Goal: Transaction & Acquisition: Purchase product/service

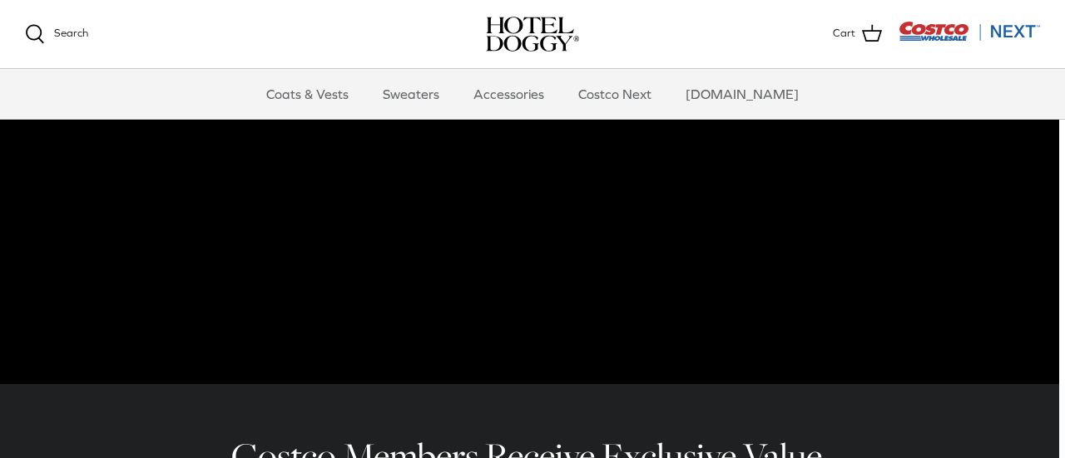
scroll to position [235, 2]
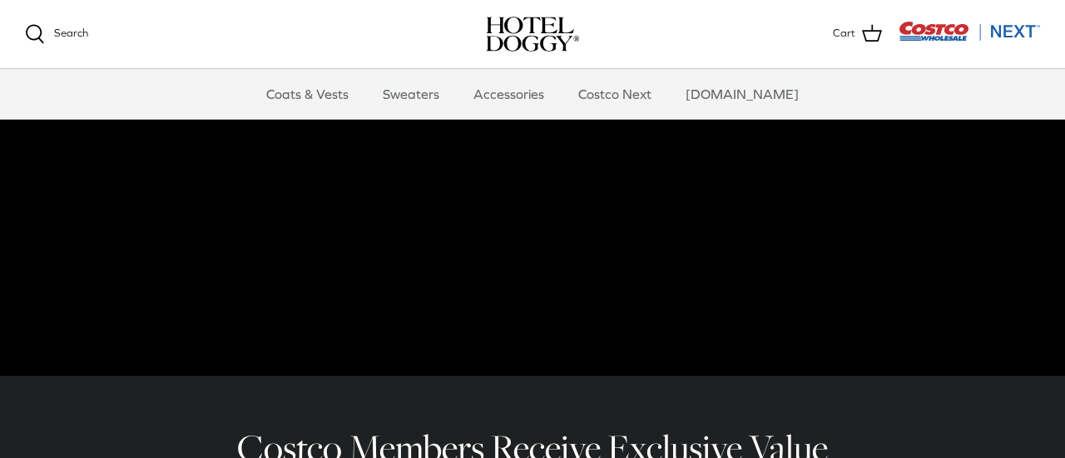
click at [517, 250] on video at bounding box center [532, 85] width 1065 height 582
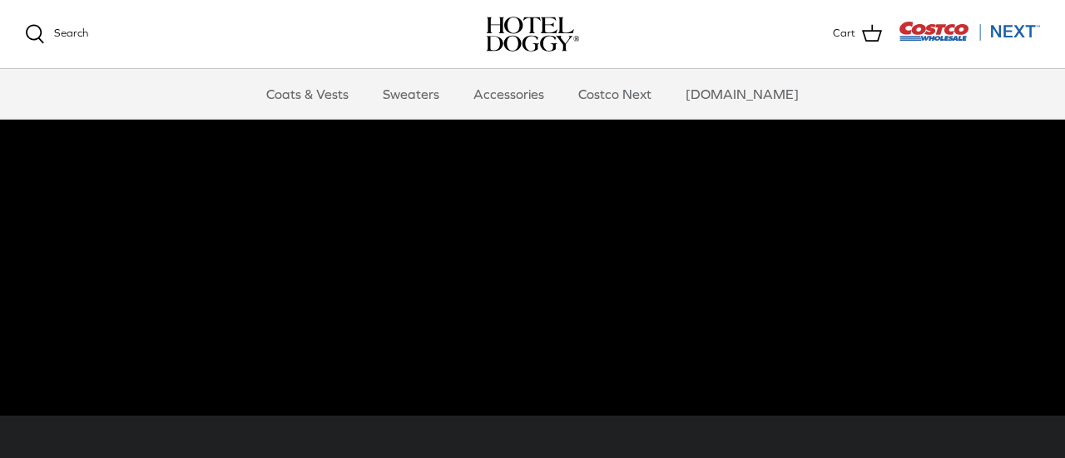
scroll to position [0, 0]
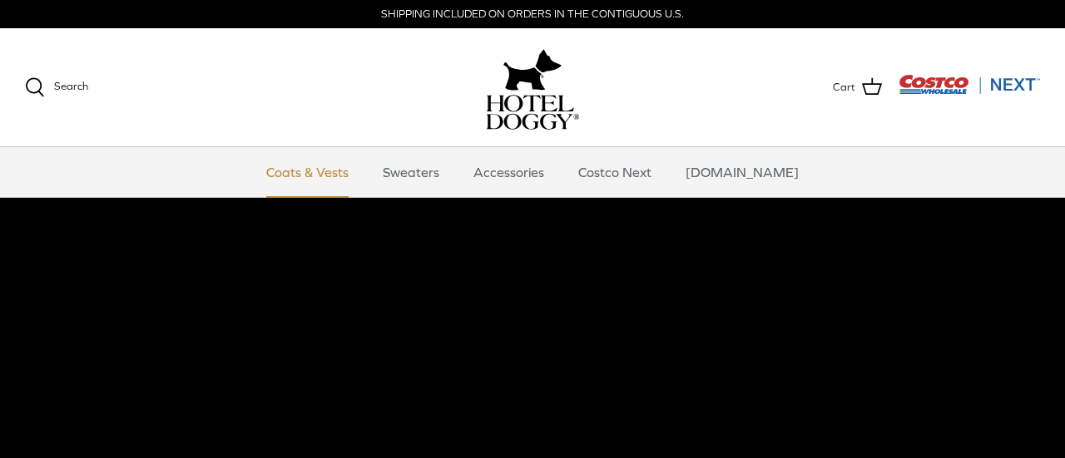
click at [335, 174] on link "Coats & Vests" at bounding box center [307, 172] width 112 height 50
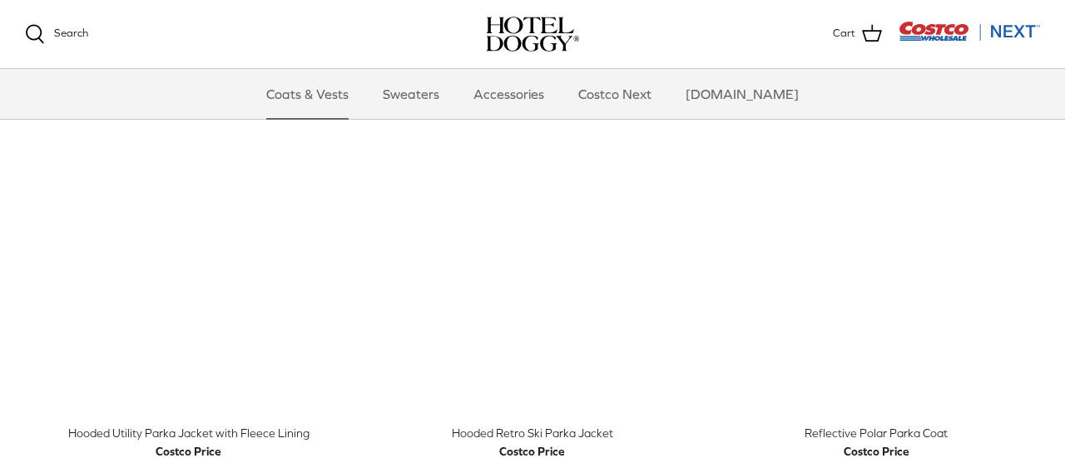
scroll to position [870, 0]
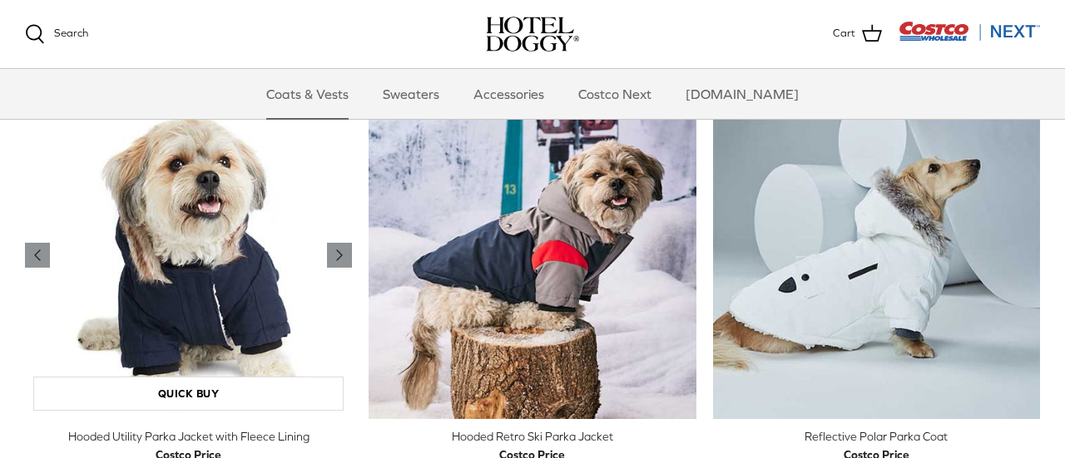
click at [337, 156] on img "Hooded Utility Parka Jacket with Fleece Lining" at bounding box center [188, 255] width 327 height 327
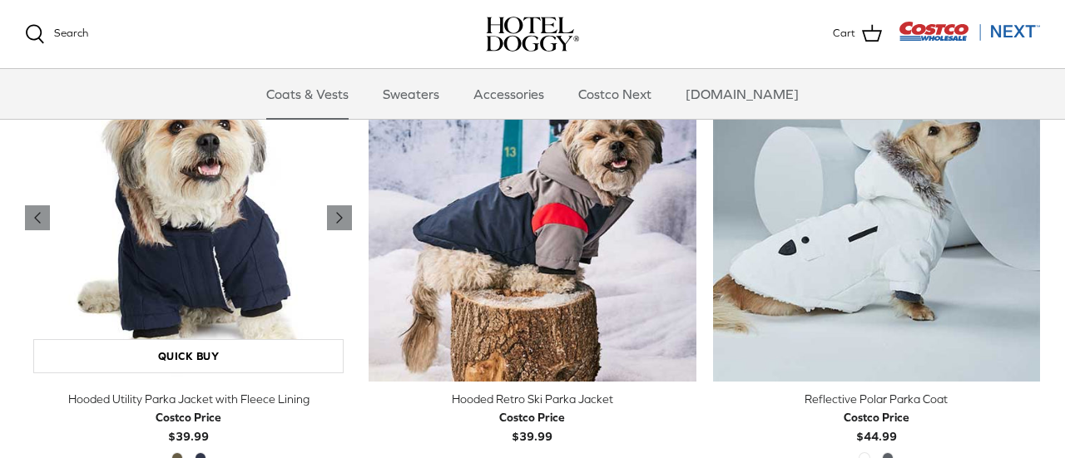
scroll to position [943, 0]
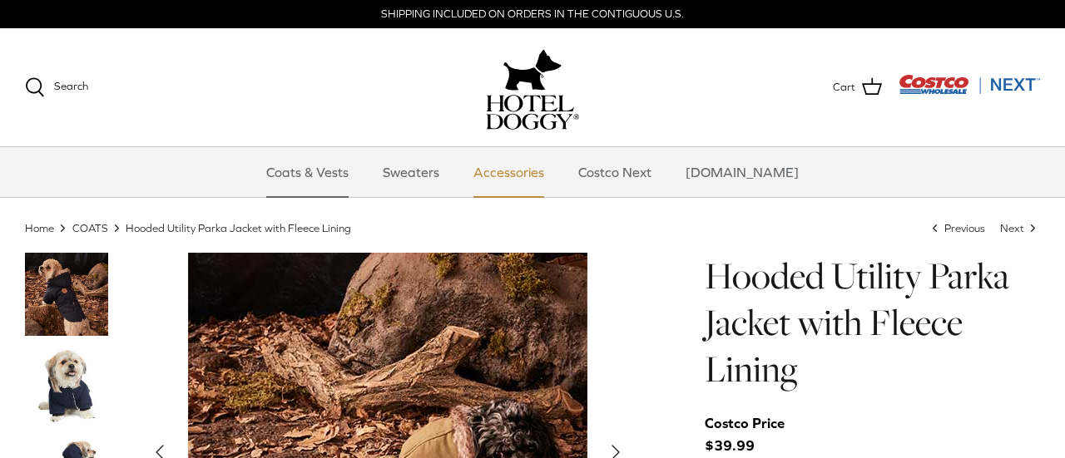
click at [520, 174] on link "Accessories" at bounding box center [508, 172] width 101 height 50
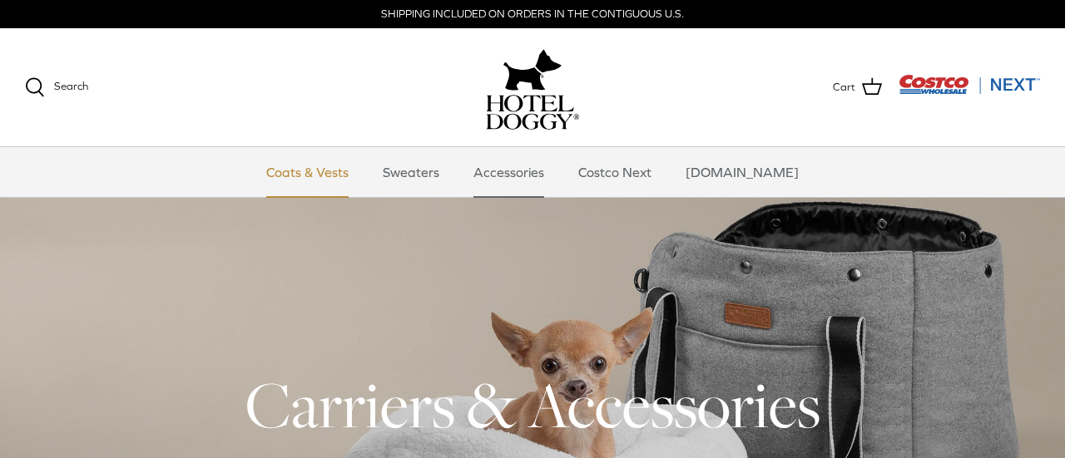
click at [351, 173] on link "Coats & Vests" at bounding box center [307, 172] width 112 height 50
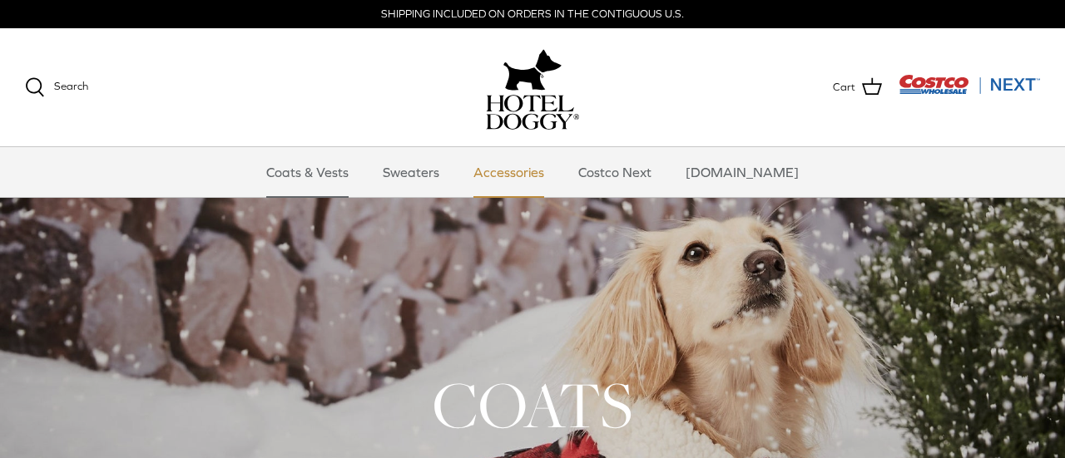
click at [527, 169] on link "Accessories" at bounding box center [508, 172] width 101 height 50
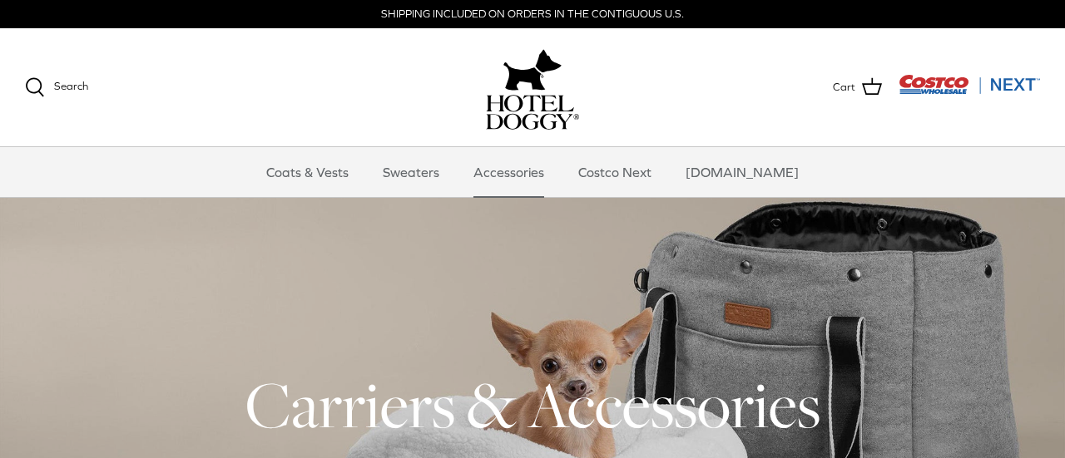
click at [527, 169] on link "Accessories" at bounding box center [508, 172] width 101 height 50
